Goal: Task Accomplishment & Management: Complete application form

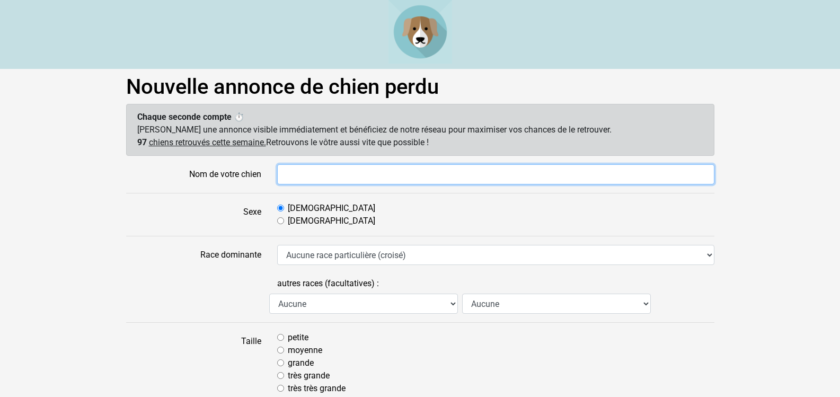
click at [375, 171] on input "Nom de votre chien" at bounding box center [495, 174] width 437 height 20
type input "SAM"
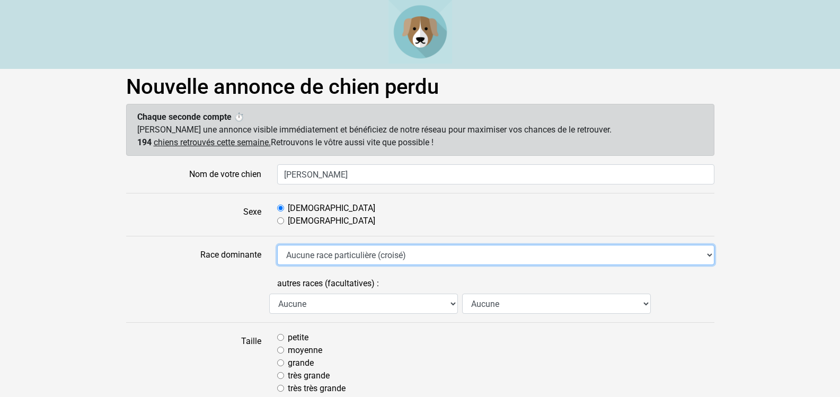
click at [467, 248] on select "Aucune race particulière (croisé) Affenpinscher Airedale Terrier Akita Akita Am…" at bounding box center [495, 255] width 437 height 20
select select "97"
click at [277, 245] on select "Aucune race particulière (croisé) Affenpinscher Airedale Terrier Akita Akita Am…" at bounding box center [495, 255] width 437 height 20
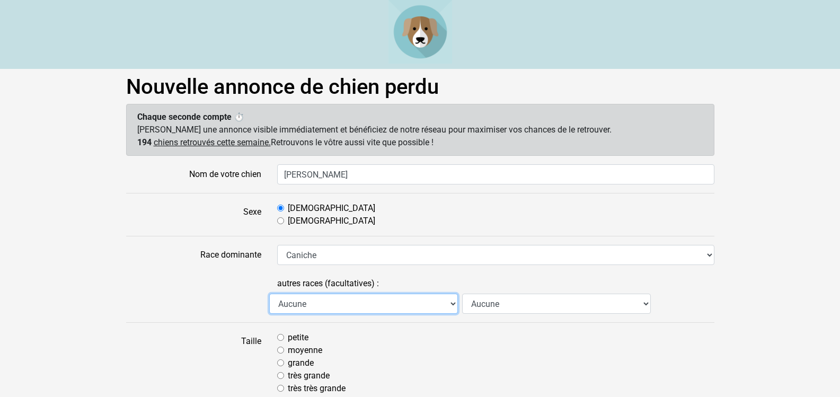
click at [452, 304] on select "Aucune Affenpinscher Airedale Terrier Akita Akita Américain Anglo Français de P…" at bounding box center [363, 304] width 189 height 20
select select "54"
click at [269, 294] on select "Aucune Affenpinscher Airedale Terrier Akita Akita Américain Anglo Français de P…" at bounding box center [363, 304] width 189 height 20
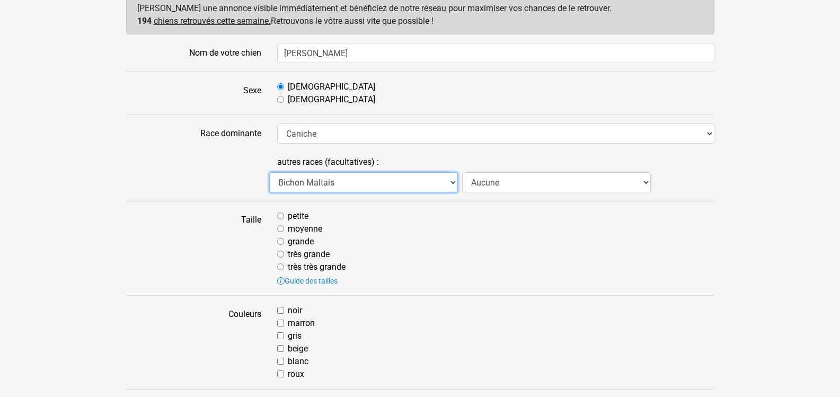
scroll to position [141, 0]
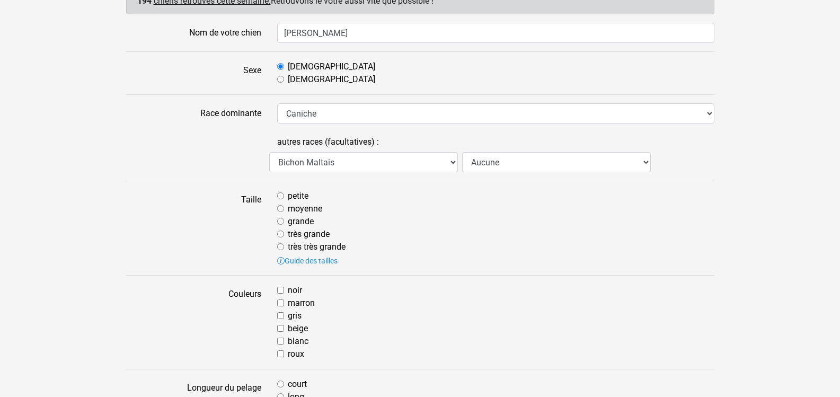
click at [278, 210] on input "moyenne" at bounding box center [280, 208] width 7 height 7
radio input "true"
click at [281, 341] on input "blanc" at bounding box center [280, 340] width 7 height 7
checkbox input "true"
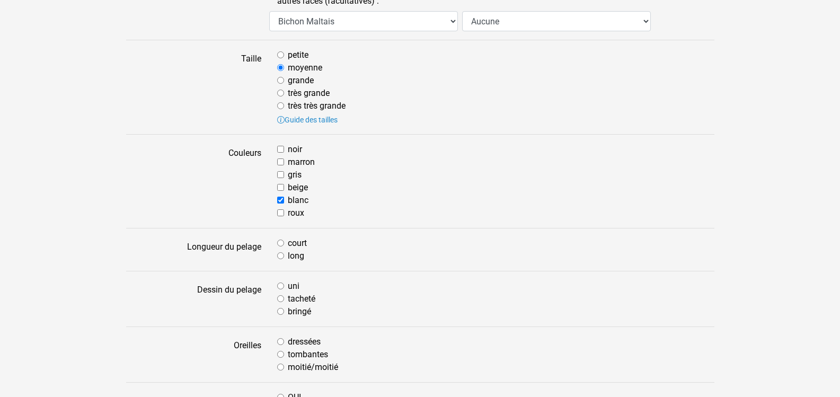
click at [281, 256] on input "long" at bounding box center [280, 255] width 7 height 7
radio input "true"
click at [280, 287] on input "uni" at bounding box center [280, 285] width 7 height 7
radio input "true"
click at [280, 354] on input "tombantes" at bounding box center [280, 354] width 7 height 7
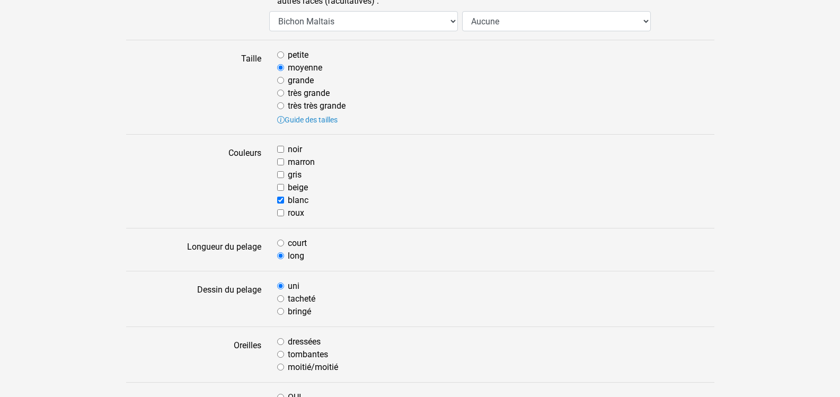
radio input "true"
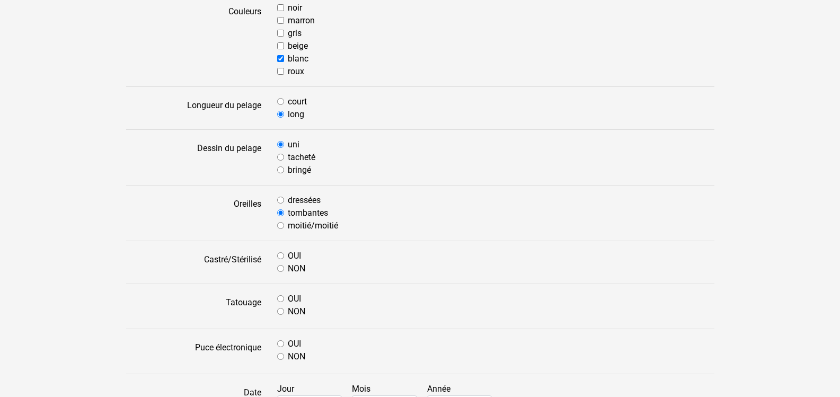
click at [277, 259] on input "OUI" at bounding box center [280, 255] width 7 height 7
radio input "true"
click at [280, 298] on input "OUI" at bounding box center [280, 298] width 7 height 7
radio input "true"
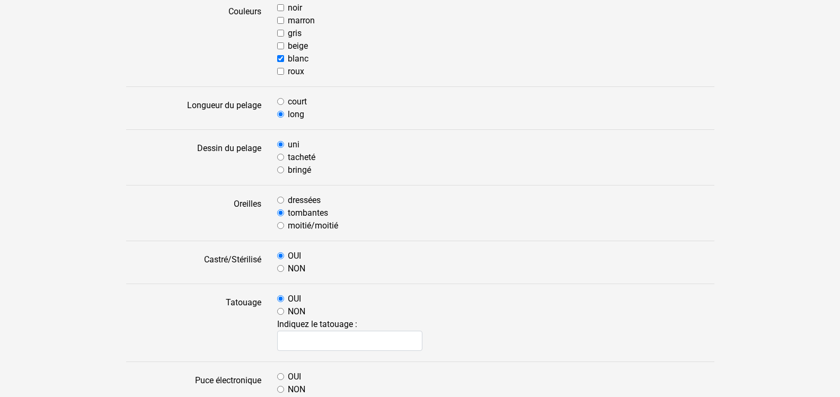
scroll to position [565, 0]
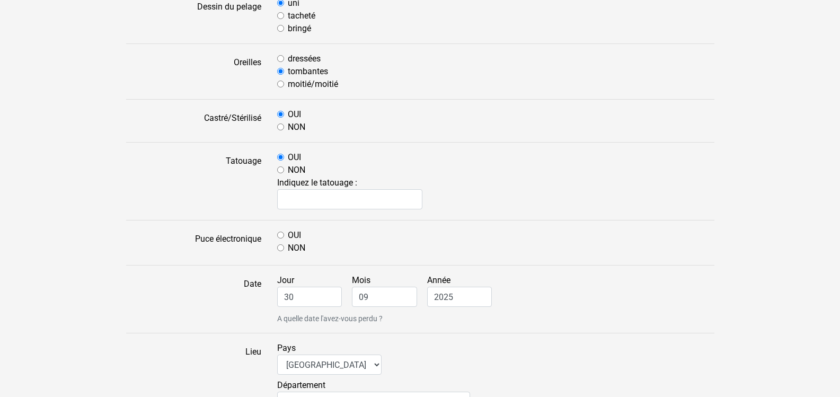
click at [277, 235] on input "OUI" at bounding box center [280, 235] width 7 height 7
radio input "true"
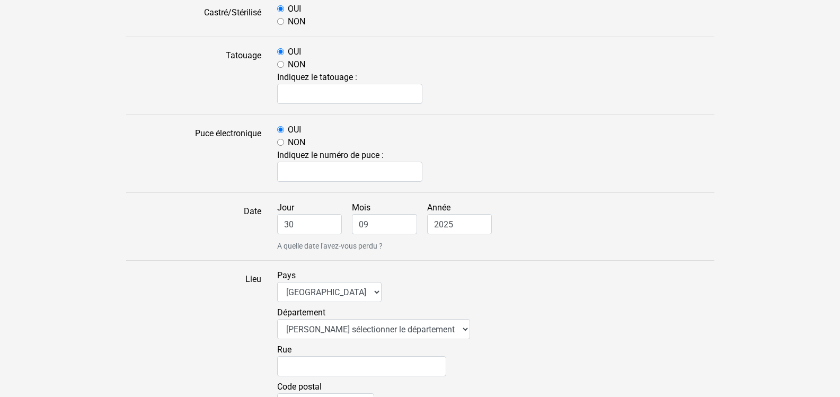
scroll to position [706, 0]
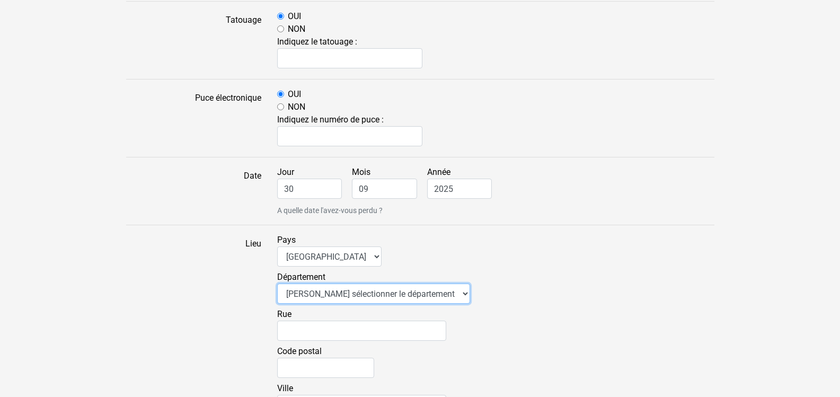
click at [435, 293] on select "Veuillez sélectionner le département 01 - Ain 02 - Aisne 03 - Allier 04 - Alpes…" at bounding box center [373, 293] width 193 height 20
select select "83"
click at [277, 283] on select "Veuillez sélectionner le département 01 - Ain 02 - Aisne 03 - Allier 04 - Alpes…" at bounding box center [373, 293] width 193 height 20
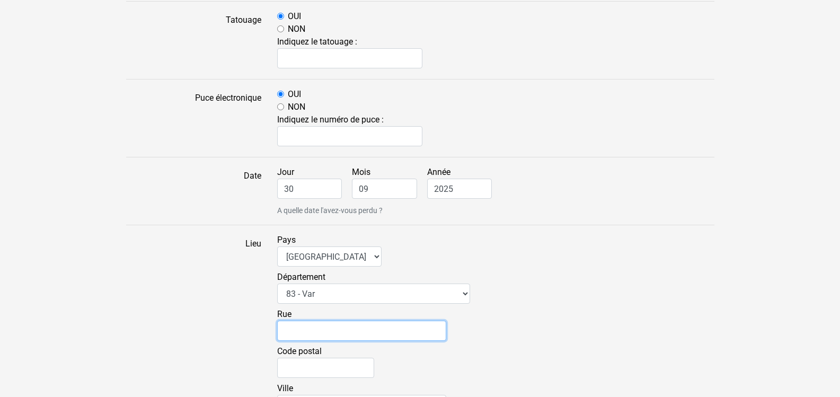
click at [311, 330] on input "Rue" at bounding box center [361, 331] width 169 height 20
type input "chemin du val dardennes"
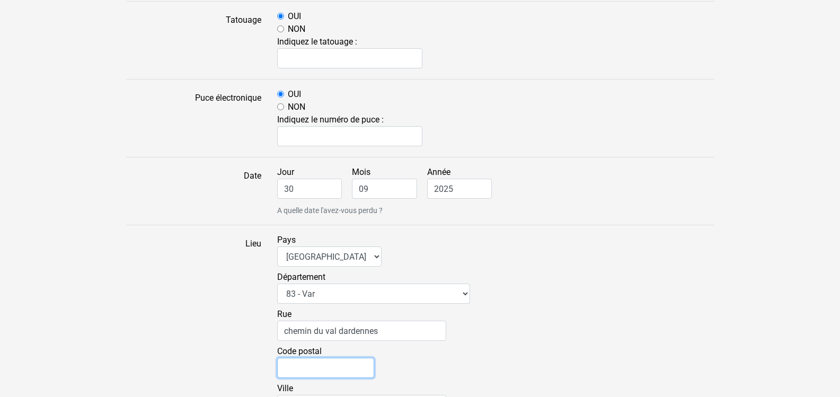
click at [315, 362] on input "Code postal" at bounding box center [325, 368] width 97 height 20
type input "83200"
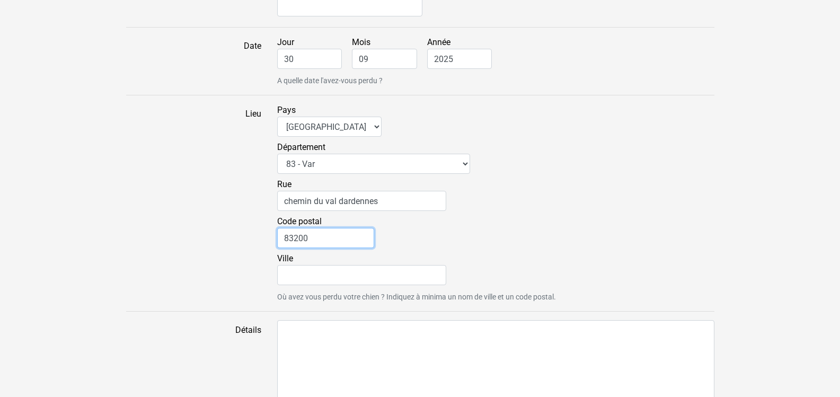
scroll to position [848, 0]
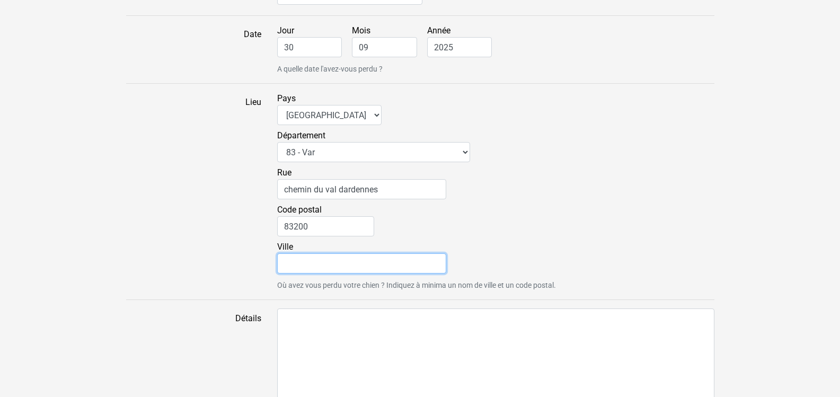
click at [304, 261] on input "Ville" at bounding box center [361, 263] width 169 height 20
type input "LE REVEST LES EAUX"
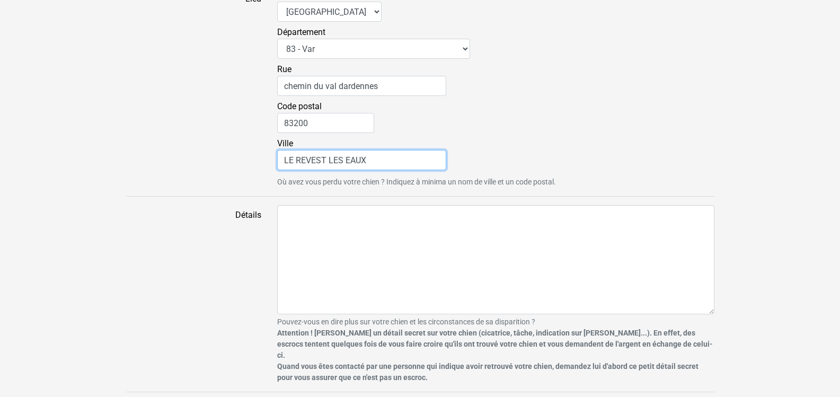
scroll to position [972, 0]
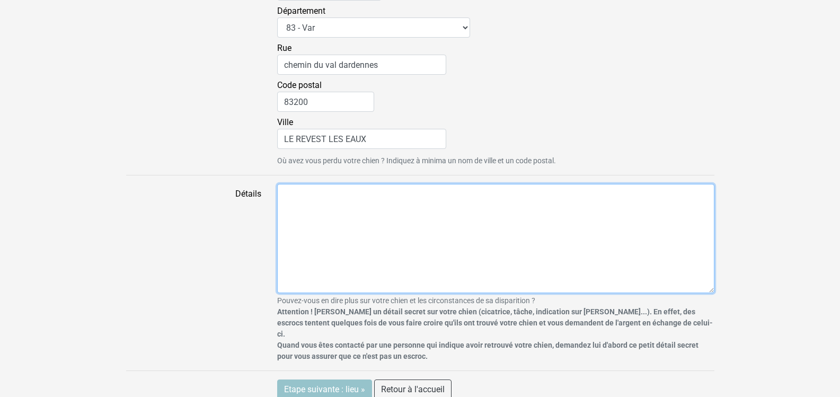
click at [300, 194] on textarea "Détails" at bounding box center [495, 238] width 437 height 109
click at [306, 193] on textarea "Détails" at bounding box center [495, 238] width 437 height 109
click at [437, 192] on textarea "il s'est échappé de la maison vers 17h." at bounding box center [495, 238] width 437 height 109
click at [681, 215] on textarea "il s'est échappé du parking de mon immeuble quand j' ouvrais ma voiture." at bounding box center [495, 238] width 437 height 109
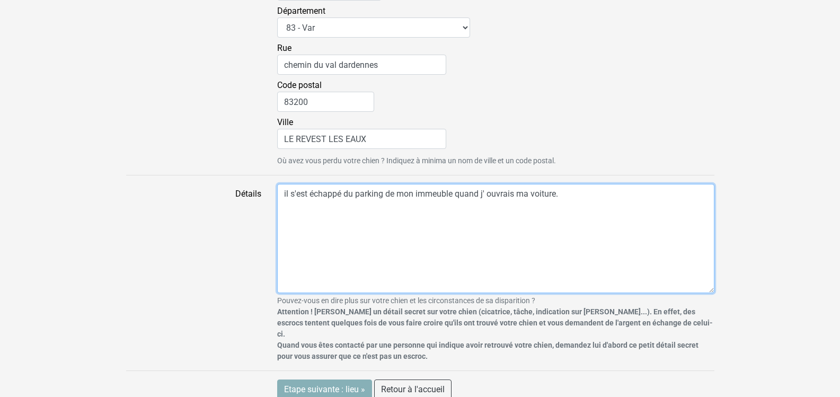
type textarea "il s'est échappé du parking de mon immeuble quand j' ouvrais ma voiture."
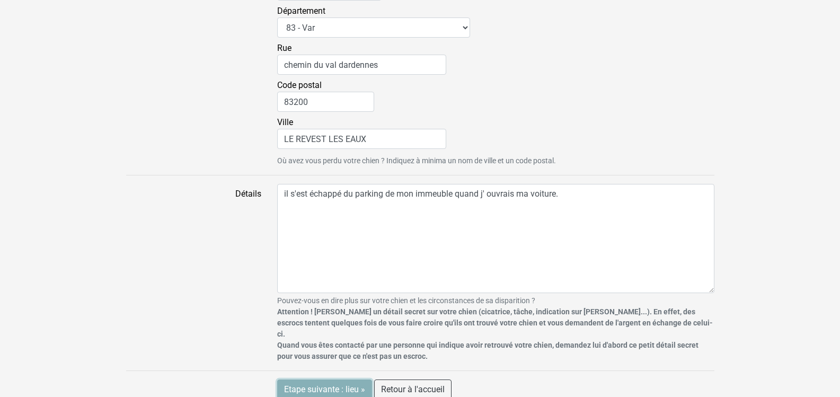
click at [308, 379] on input "Etape suivante : lieu »" at bounding box center [324, 389] width 95 height 20
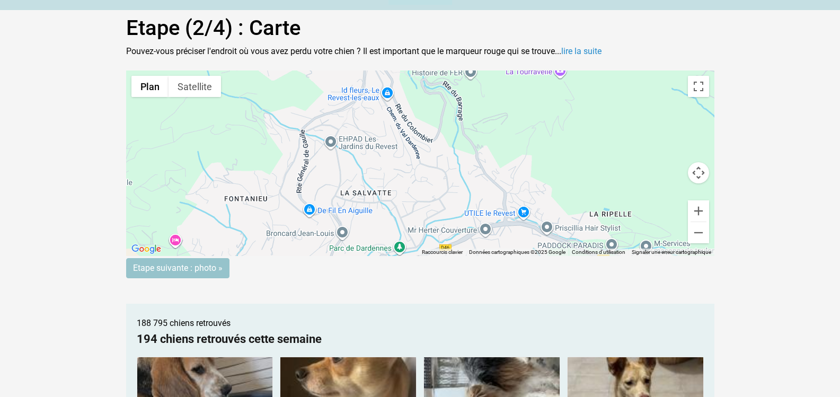
scroll to position [141, 0]
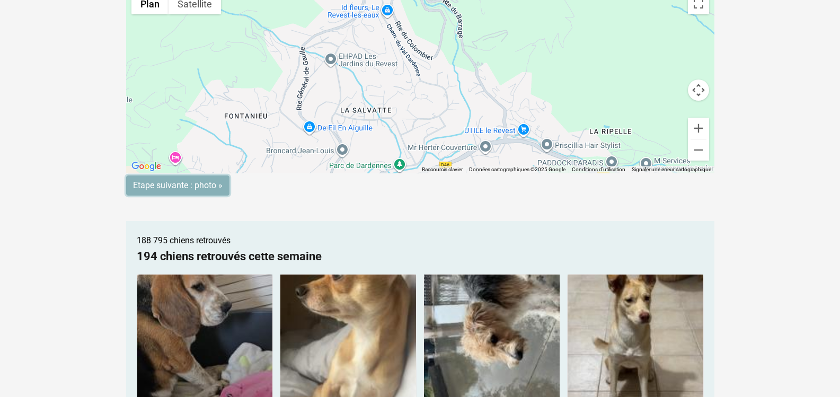
click at [200, 186] on input "Etape suivante : photo »" at bounding box center [177, 185] width 103 height 20
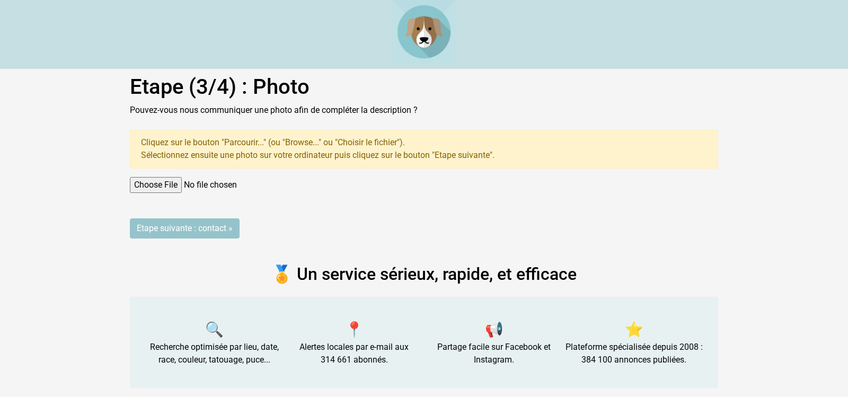
click at [172, 182] on input "file" at bounding box center [424, 185] width 588 height 16
type input "C:\fakepath\sam.JPG"
click at [194, 224] on input "Etape suivante : contact »" at bounding box center [185, 228] width 110 height 20
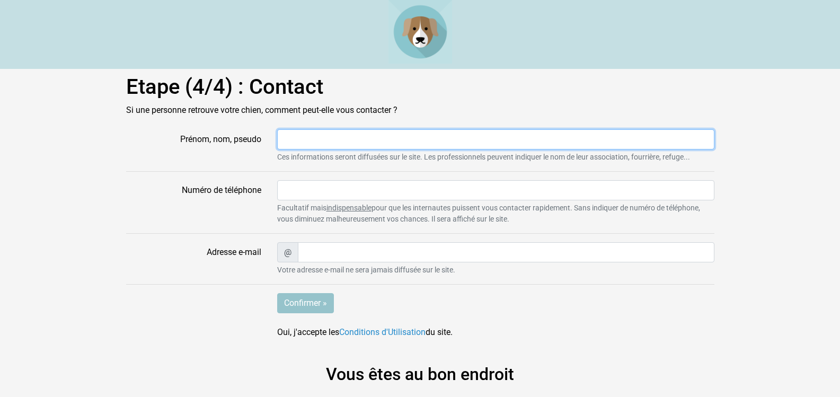
click at [366, 139] on input "Prénom, nom, pseudo" at bounding box center [495, 139] width 437 height 20
type input "eliane chiappetta"
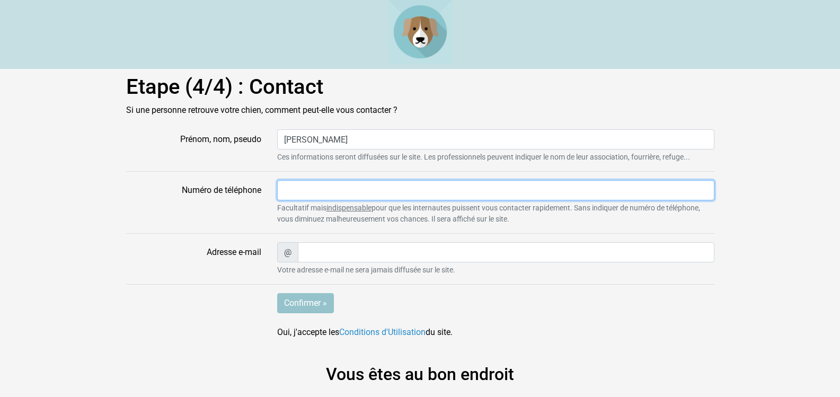
click at [364, 184] on input "Numéro de téléphone" at bounding box center [495, 190] width 437 height 20
type input "0672332595"
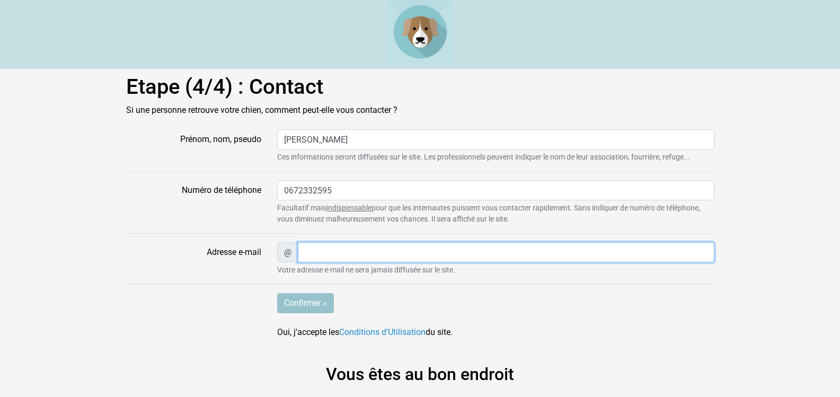
click at [328, 246] on input "Adresse e-mail" at bounding box center [506, 252] width 416 height 20
type input "elianechiappetta2@gmail.com"
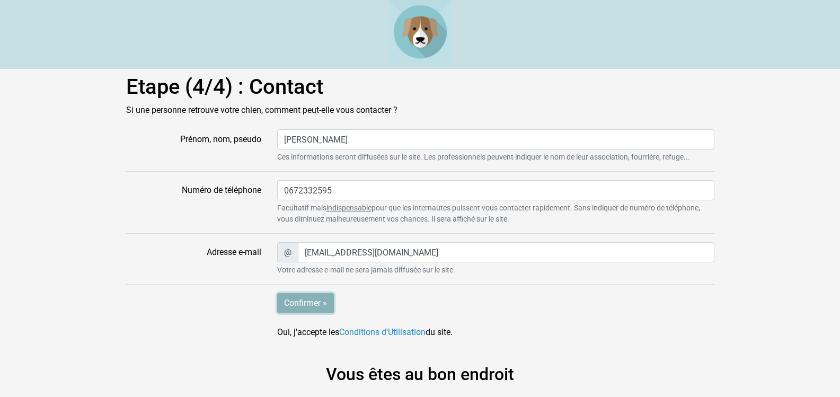
click at [299, 307] on input "Confirmer »" at bounding box center [305, 303] width 57 height 20
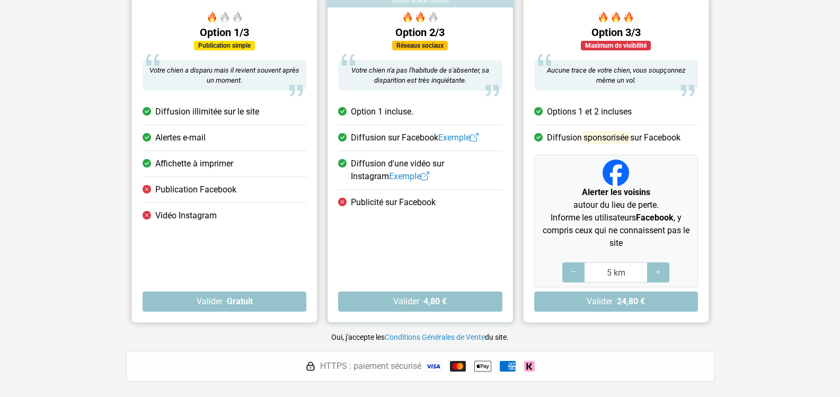
scroll to position [141, 0]
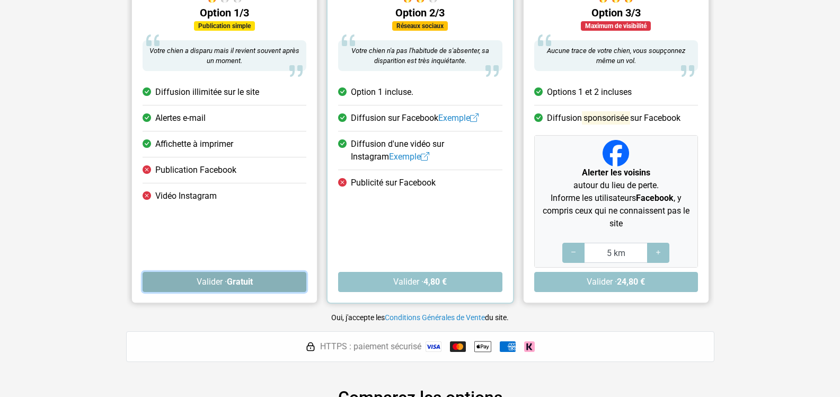
click at [222, 281] on button "Valider · Gratuit" at bounding box center [225, 282] width 164 height 20
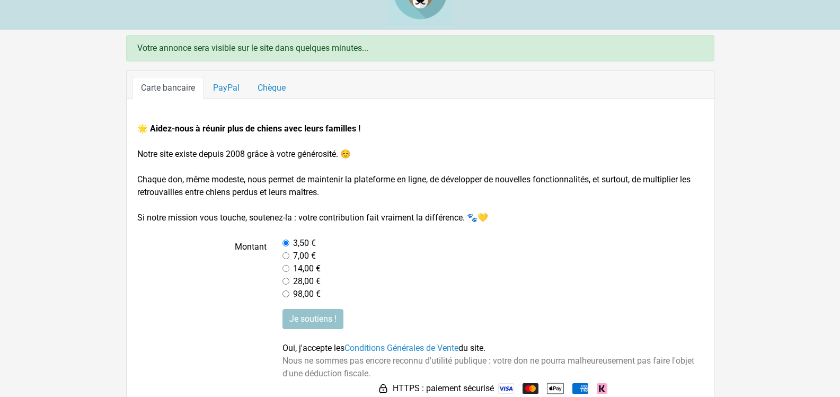
scroll to position [59, 0]
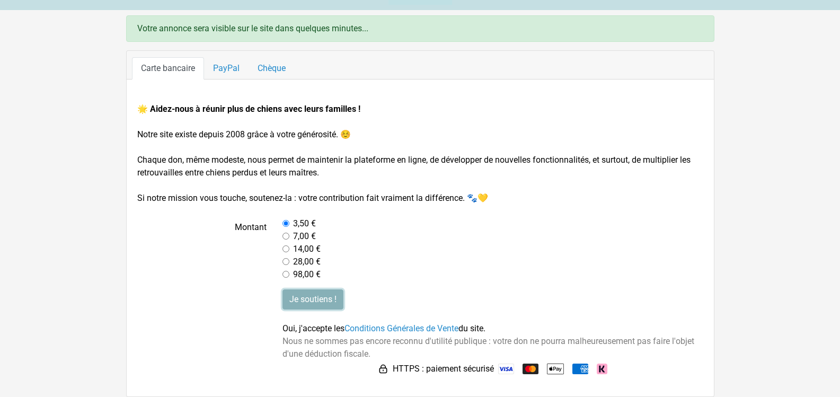
click at [310, 299] on input "Je soutiens !" at bounding box center [312, 299] width 61 height 20
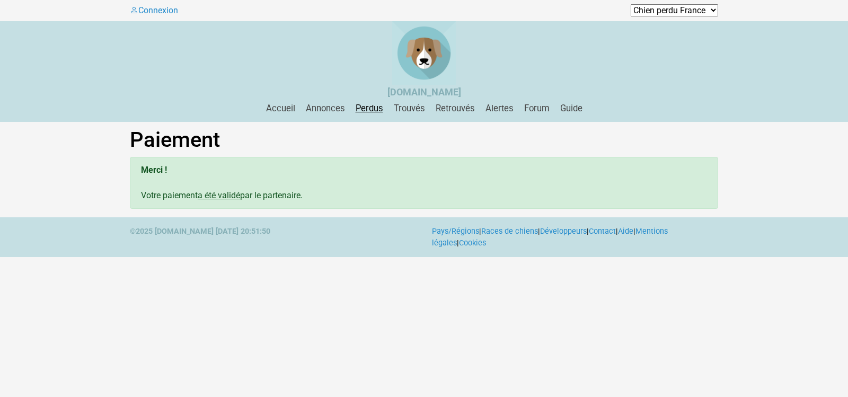
click at [360, 111] on link "Perdus" at bounding box center [369, 108] width 36 height 10
